Goal: Task Accomplishment & Management: Use online tool/utility

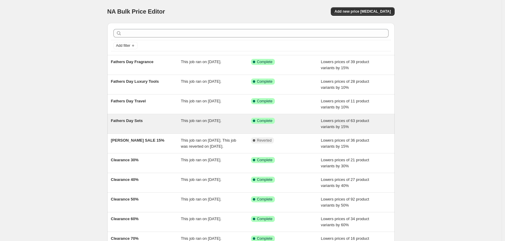
click at [154, 121] on div "Fathers Day Sets" at bounding box center [146, 124] width 70 height 12
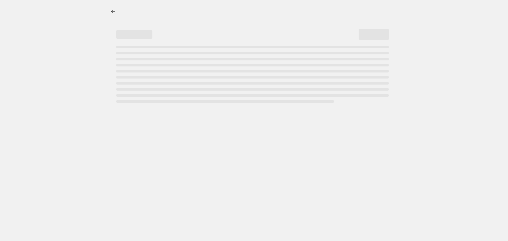
select select "percentage"
select select "tag"
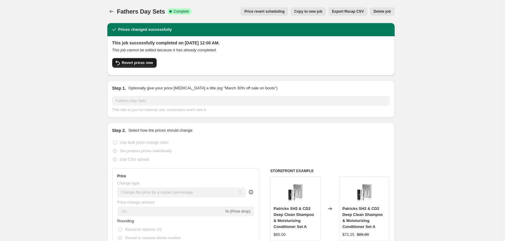
click at [133, 59] on button "Revert prices now" at bounding box center [134, 63] width 44 height 10
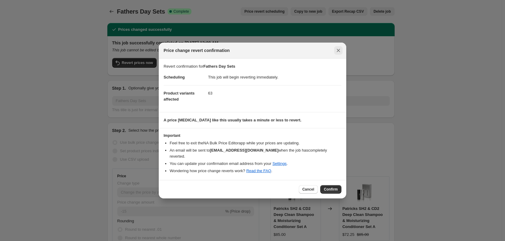
click at [341, 54] on button "Close" at bounding box center [338, 50] width 8 height 8
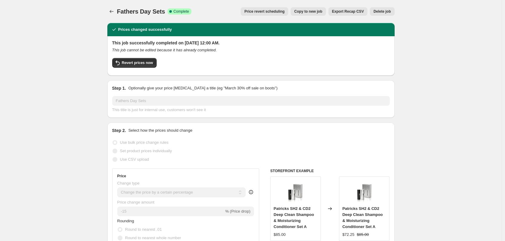
click at [125, 58] on div "This job successfully completed on August 16, 2025 at 12:00 AM. This job cannot…" at bounding box center [251, 55] width 278 height 31
click at [125, 60] on button "Revert prices now" at bounding box center [134, 63] width 44 height 10
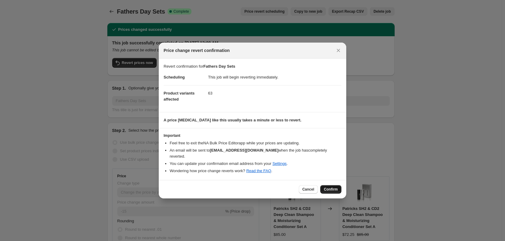
click at [332, 187] on span "Confirm" at bounding box center [331, 189] width 14 height 5
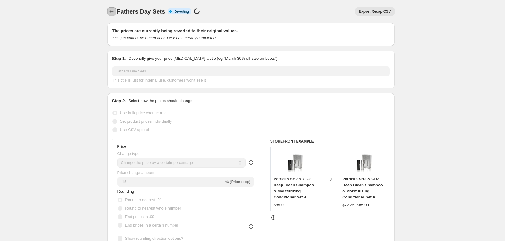
click at [114, 11] on icon "Price change jobs" at bounding box center [112, 11] width 6 height 6
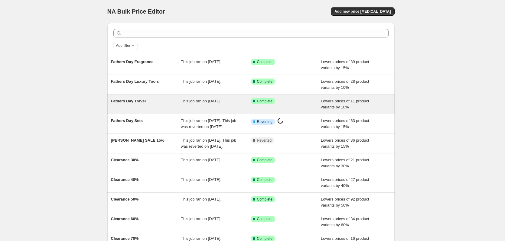
click at [146, 101] on span "Fathers Day Travel" at bounding box center [128, 101] width 35 height 5
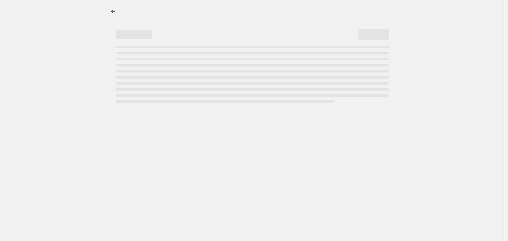
select select "percentage"
select select "tag"
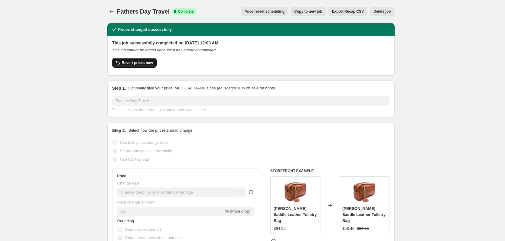
click at [138, 64] on span "Revert prices now" at bounding box center [137, 62] width 31 height 5
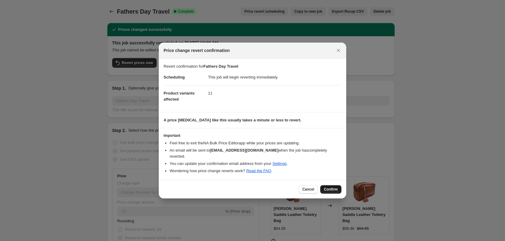
click at [333, 187] on span "Confirm" at bounding box center [331, 189] width 14 height 5
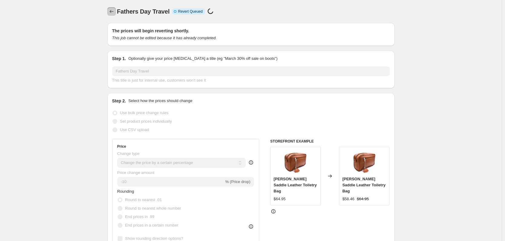
click at [112, 10] on icon "Price change jobs" at bounding box center [112, 11] width 6 height 6
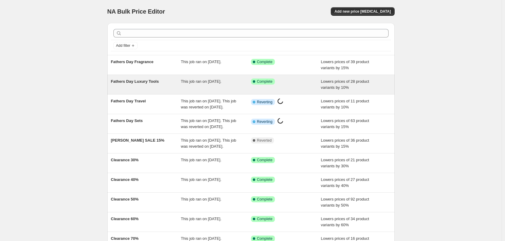
click at [184, 85] on div "This job ran on August 16, 2025." at bounding box center [216, 85] width 70 height 12
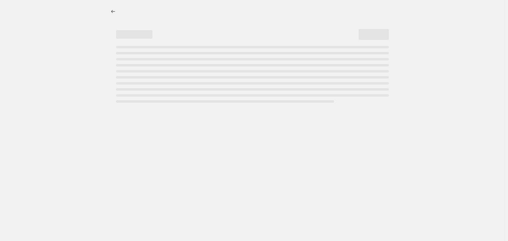
select select "percentage"
select select "tag"
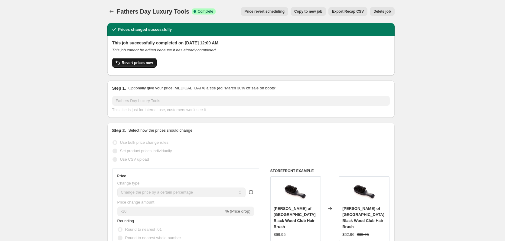
click at [145, 62] on span "Revert prices now" at bounding box center [137, 62] width 31 height 5
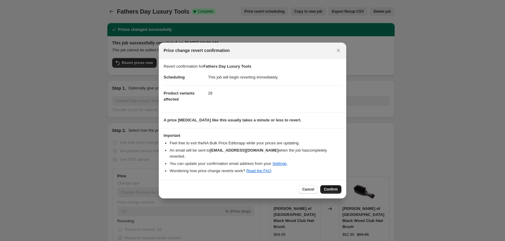
click at [330, 187] on span "Confirm" at bounding box center [331, 189] width 14 height 5
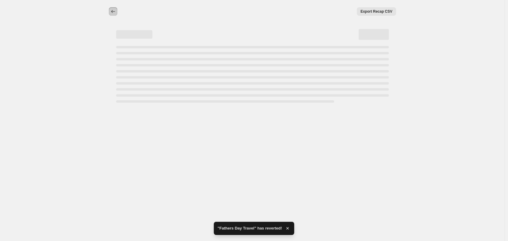
click at [110, 9] on icon "Price change jobs" at bounding box center [113, 11] width 6 height 6
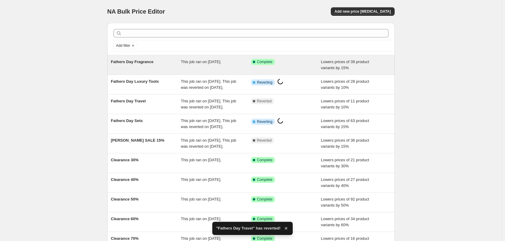
click at [149, 60] on span "Fathers Day Fragrance" at bounding box center [132, 62] width 43 height 5
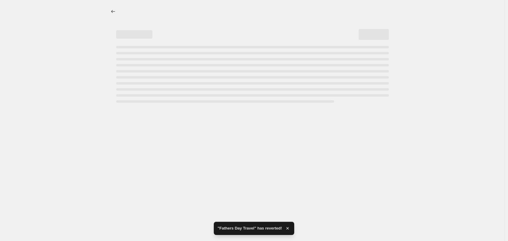
select select "percentage"
select select "tag"
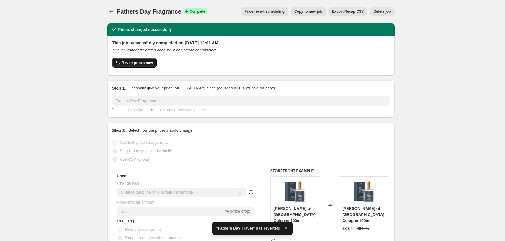
click at [129, 62] on span "Revert prices now" at bounding box center [137, 62] width 31 height 5
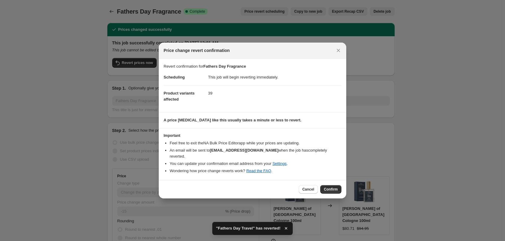
click at [330, 187] on span "Confirm" at bounding box center [331, 189] width 14 height 5
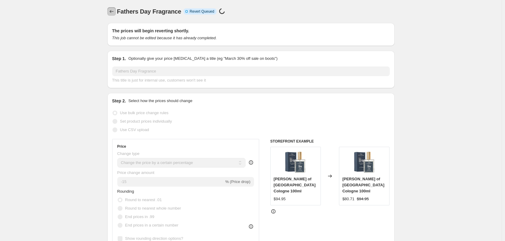
click at [111, 7] on button "Price change jobs" at bounding box center [111, 11] width 8 height 8
